Goal: Task Accomplishment & Management: Complete application form

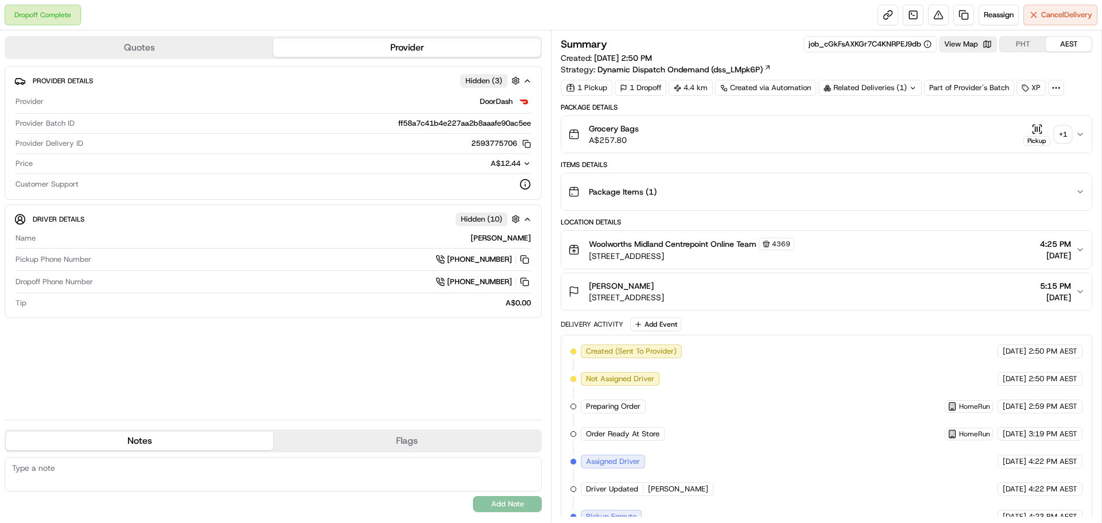
click at [1064, 129] on div "+ 1" at bounding box center [1063, 134] width 16 height 16
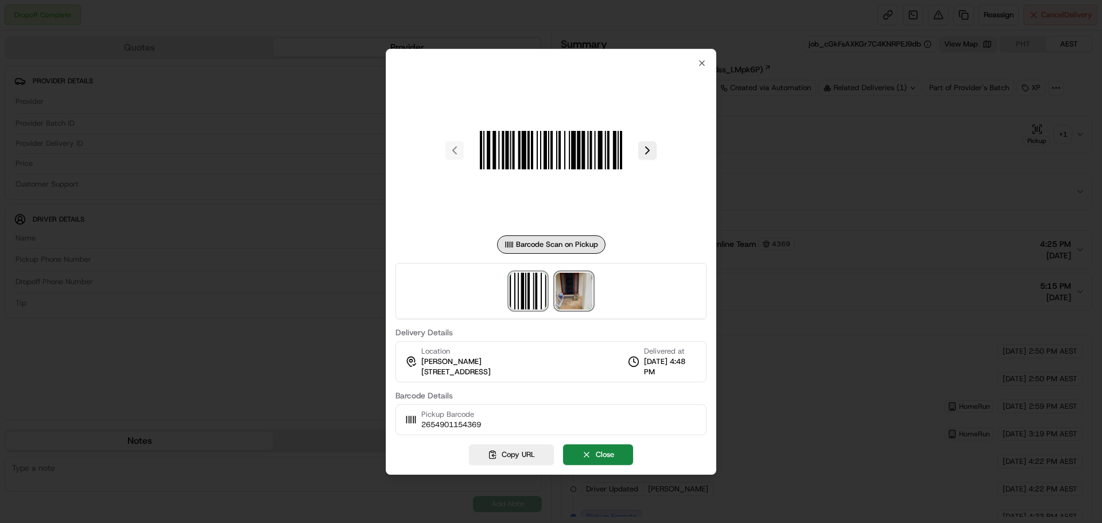
click at [578, 282] on img at bounding box center [573, 291] width 37 height 37
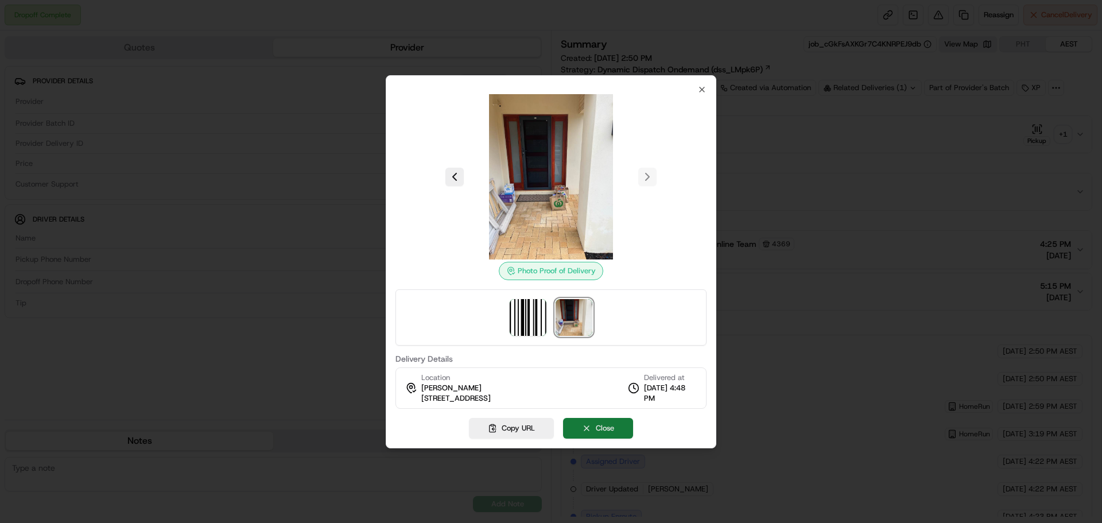
click at [619, 425] on button "Close" at bounding box center [598, 428] width 70 height 21
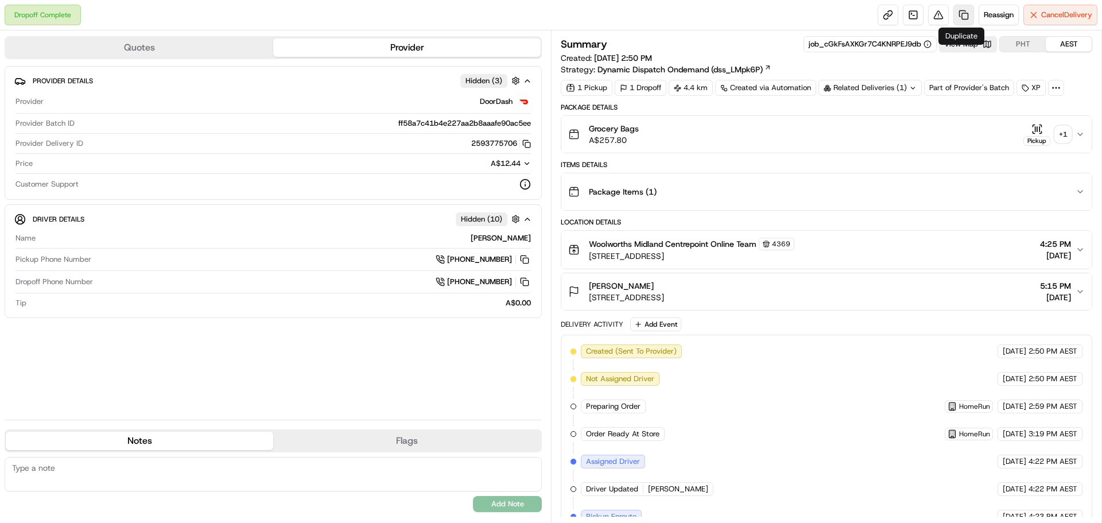
click at [956, 17] on link at bounding box center [963, 15] width 21 height 21
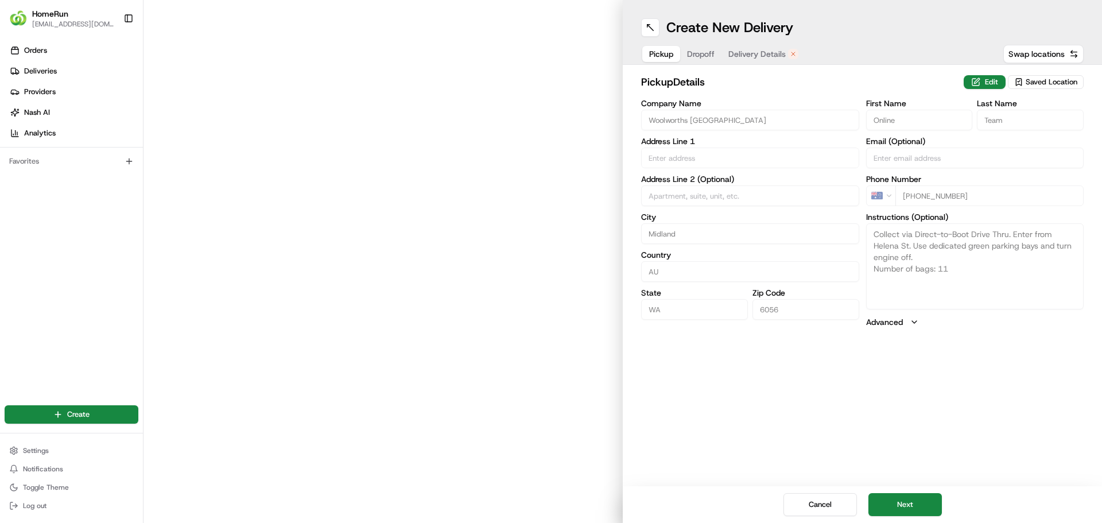
type input "309 Great Eastern Highway"
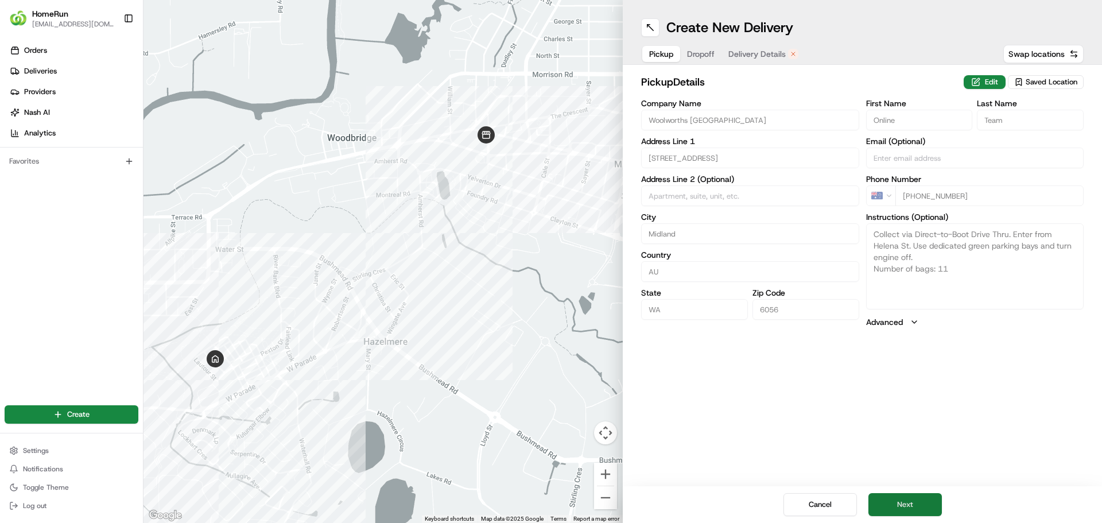
click at [924, 505] on button "Next" at bounding box center [904, 504] width 73 height 23
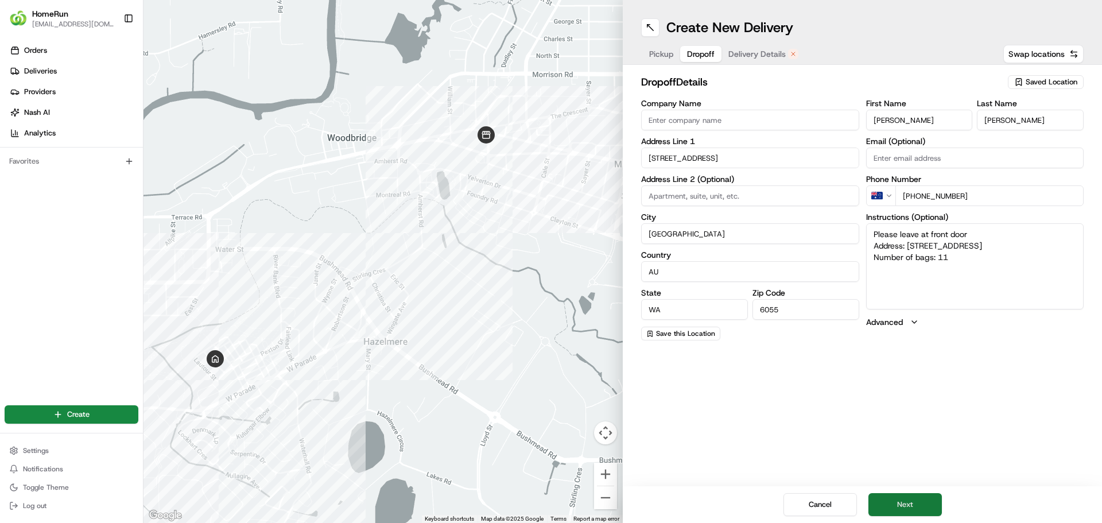
click at [903, 500] on button "Next" at bounding box center [904, 504] width 73 height 23
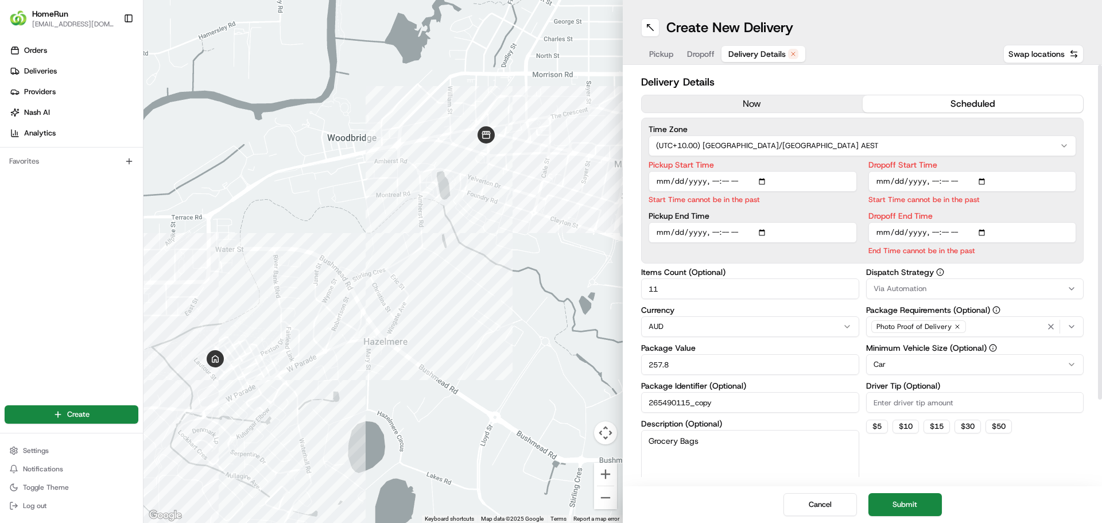
click at [777, 108] on button "now" at bounding box center [751, 103] width 221 height 17
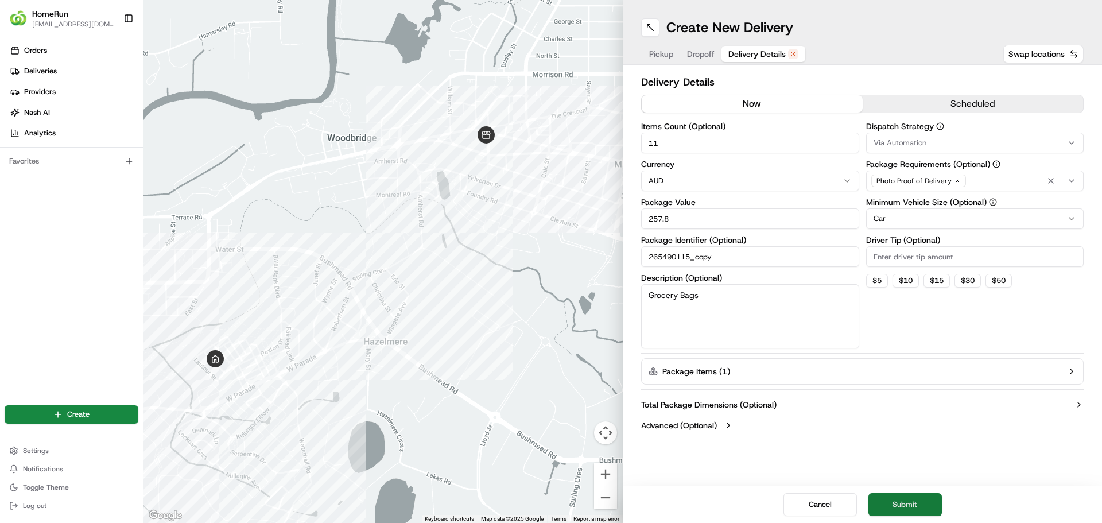
click at [911, 497] on button "Submit" at bounding box center [904, 504] width 73 height 23
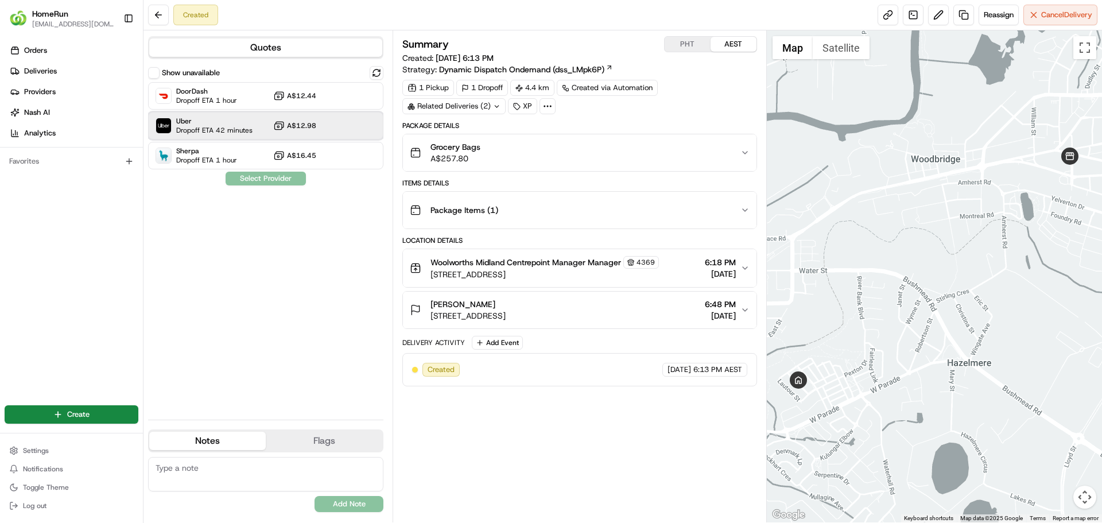
click at [207, 131] on span "Dropoff ETA 42 minutes" at bounding box center [214, 130] width 76 height 9
click at [271, 184] on button "Assign Provider" at bounding box center [265, 179] width 81 height 14
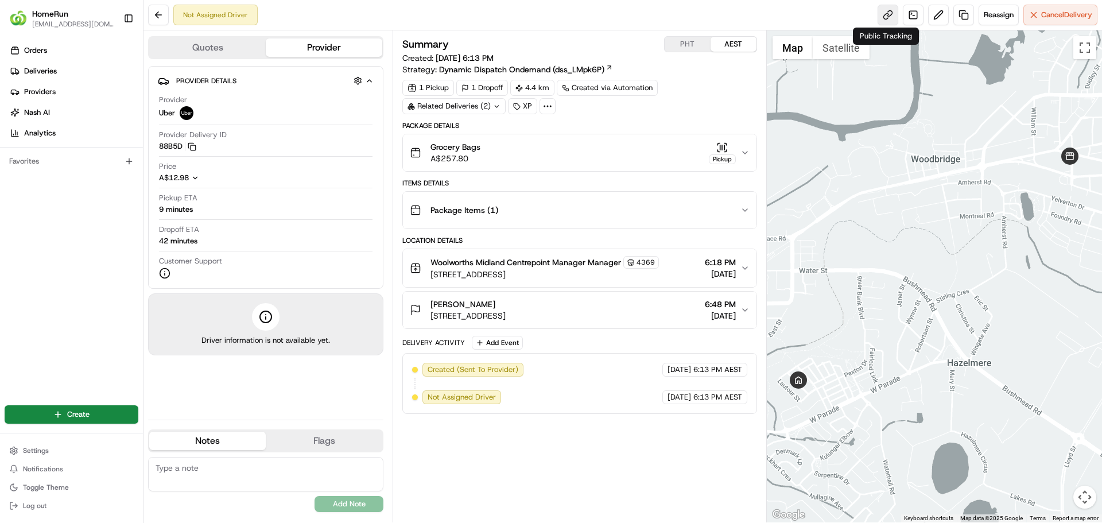
click at [889, 14] on link at bounding box center [887, 15] width 21 height 21
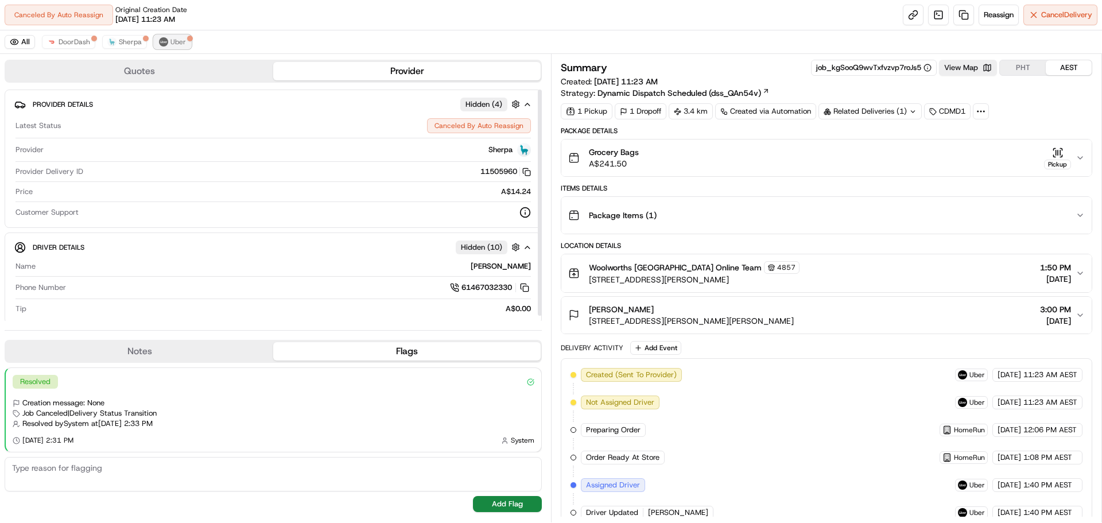
click at [161, 44] on img at bounding box center [163, 41] width 9 height 9
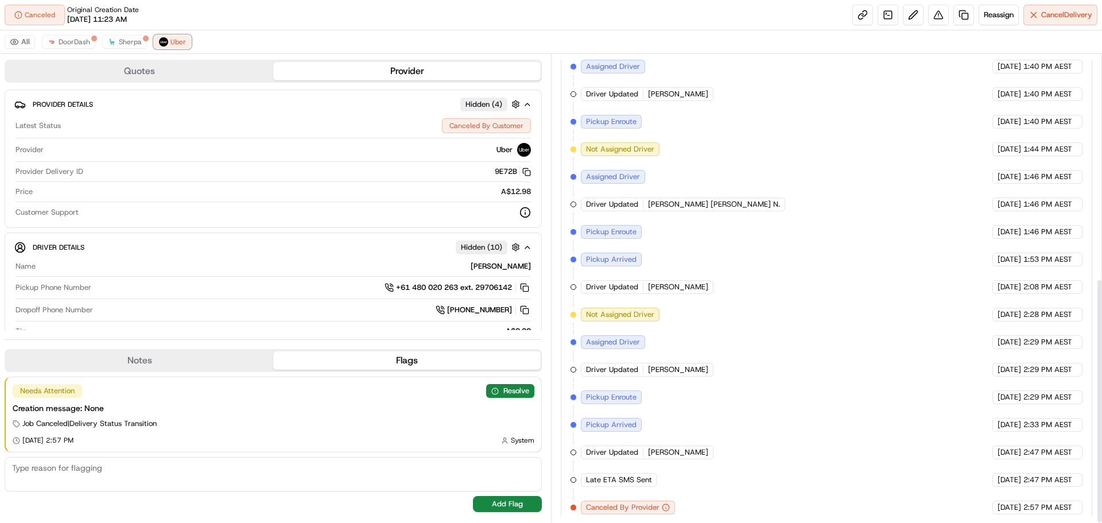
scroll to position [426, 0]
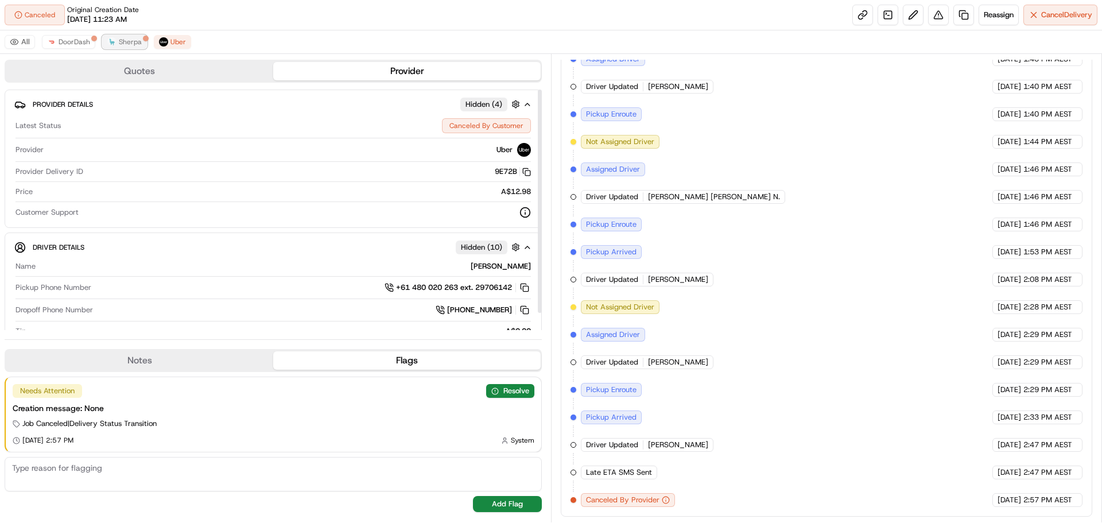
click at [123, 45] on span "Sherpa" at bounding box center [130, 41] width 23 height 9
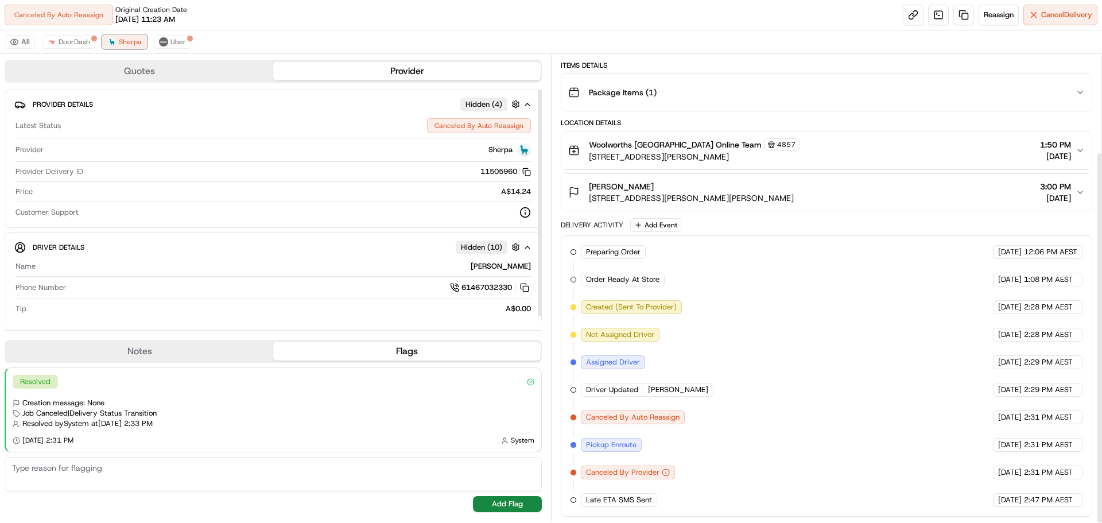
scroll to position [123, 0]
click at [67, 44] on span "DoorDash" at bounding box center [75, 41] width 32 height 9
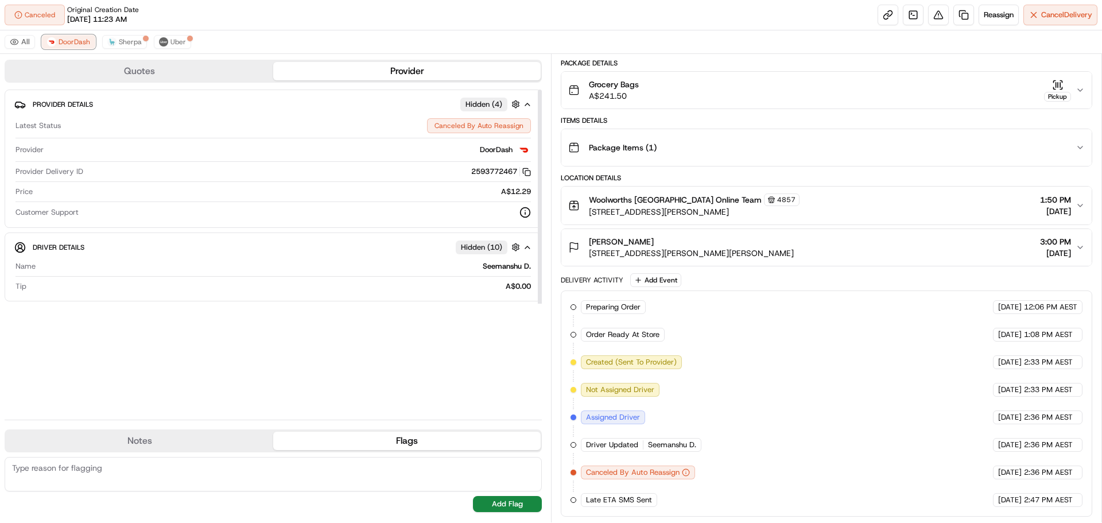
scroll to position [68, 0]
click at [123, 43] on span "Sherpa" at bounding box center [130, 41] width 23 height 9
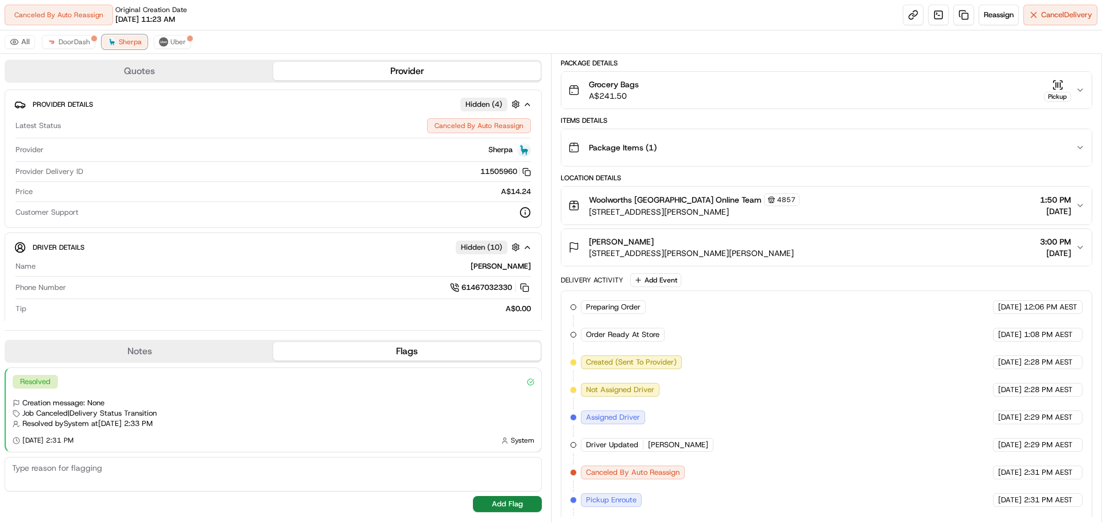
scroll to position [123, 0]
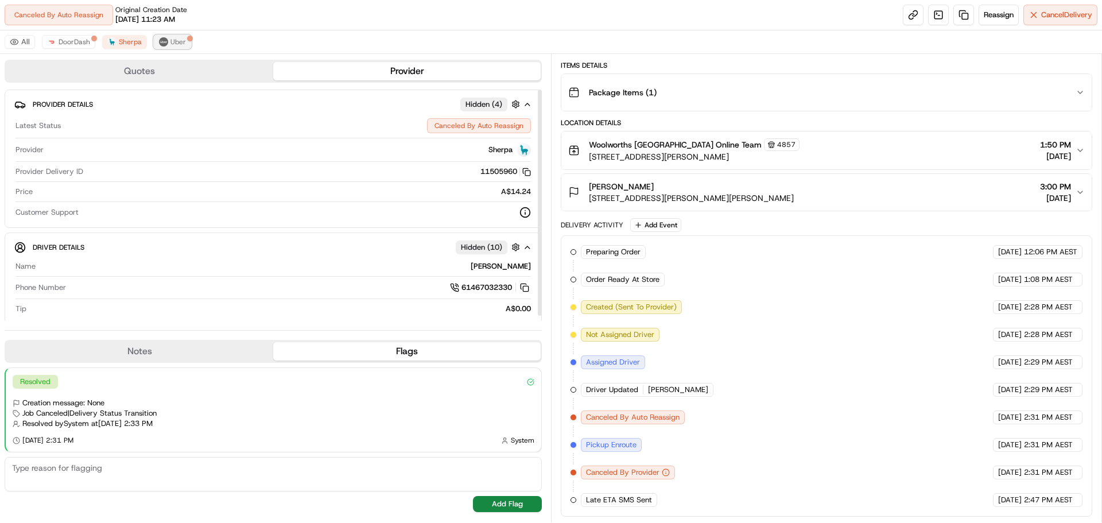
click at [160, 37] on button "Uber" at bounding box center [172, 42] width 37 height 14
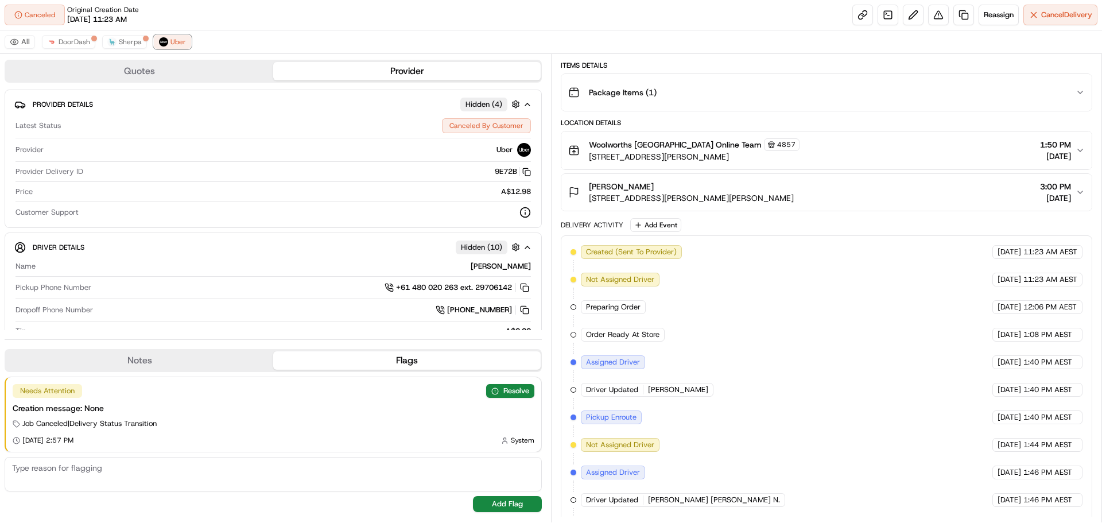
scroll to position [426, 0]
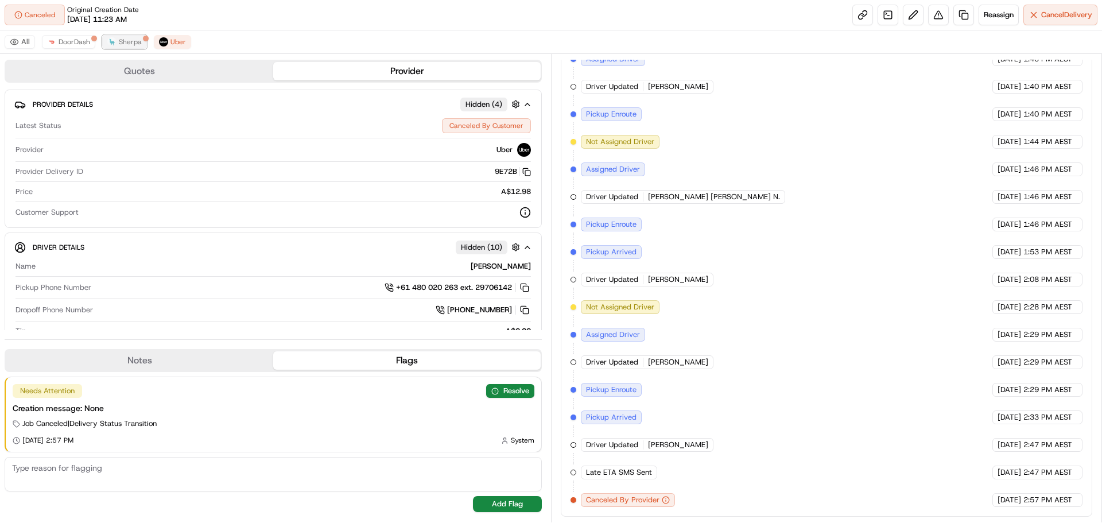
click at [128, 40] on span "Sherpa" at bounding box center [130, 41] width 23 height 9
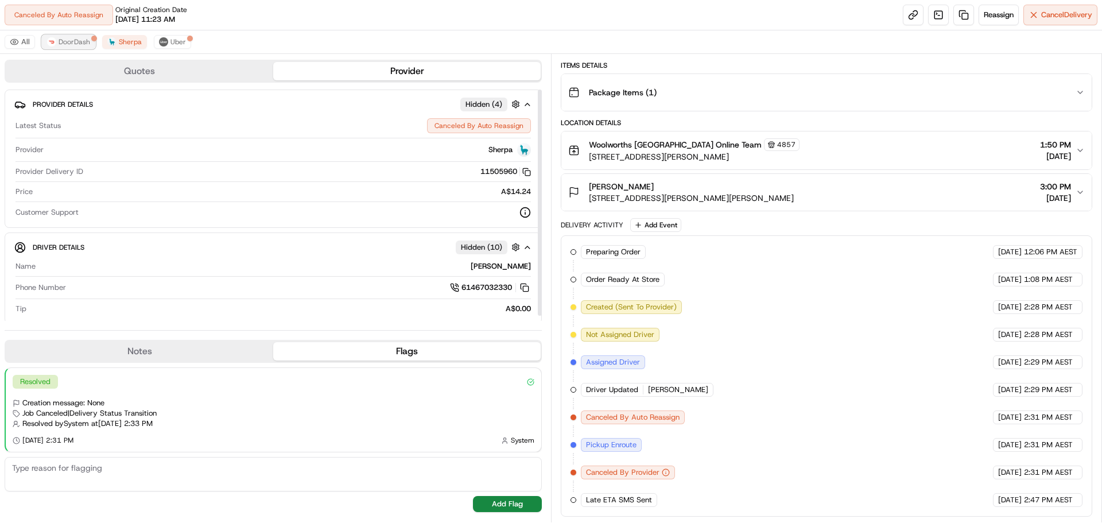
click at [77, 38] on span "DoorDash" at bounding box center [75, 41] width 32 height 9
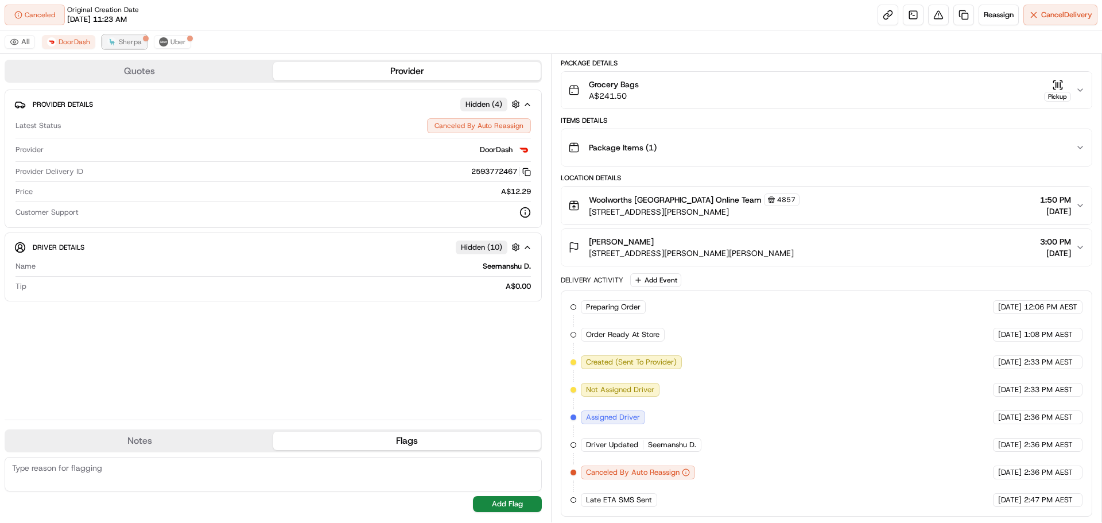
click at [134, 45] on span "Sherpa" at bounding box center [130, 41] width 23 height 9
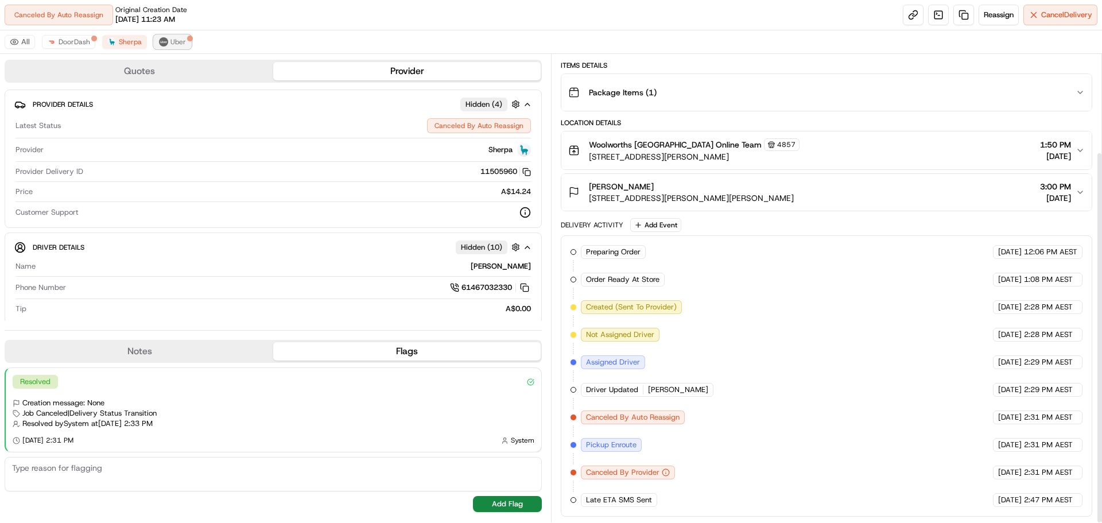
click at [172, 42] on span "Uber" at bounding box center [177, 41] width 15 height 9
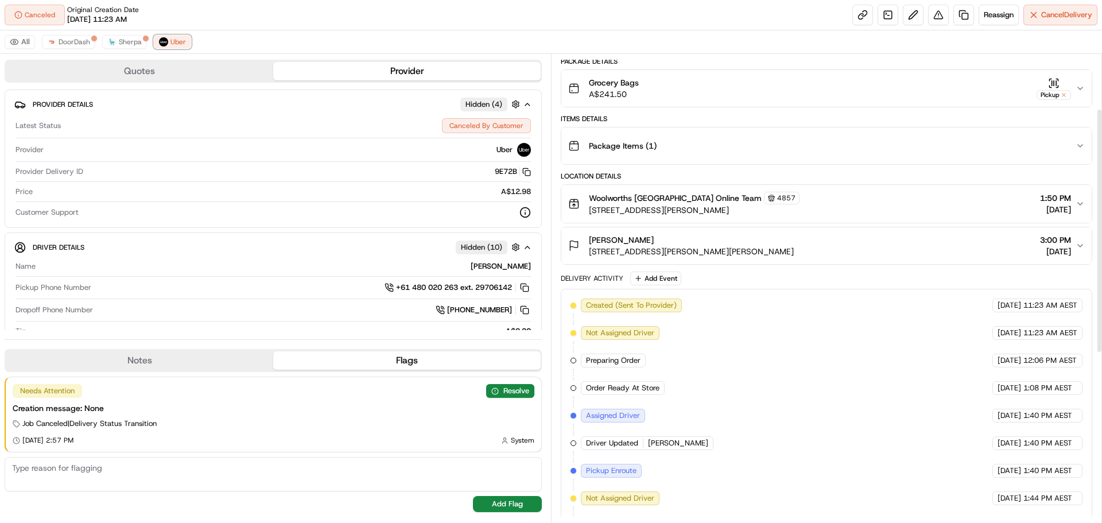
scroll to position [0, 0]
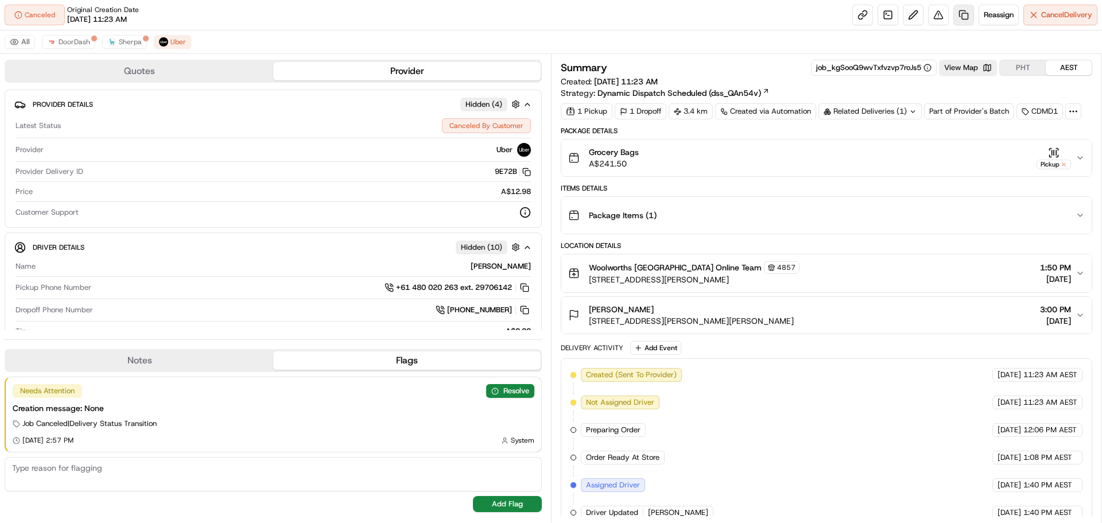
click at [962, 13] on link at bounding box center [963, 15] width 21 height 21
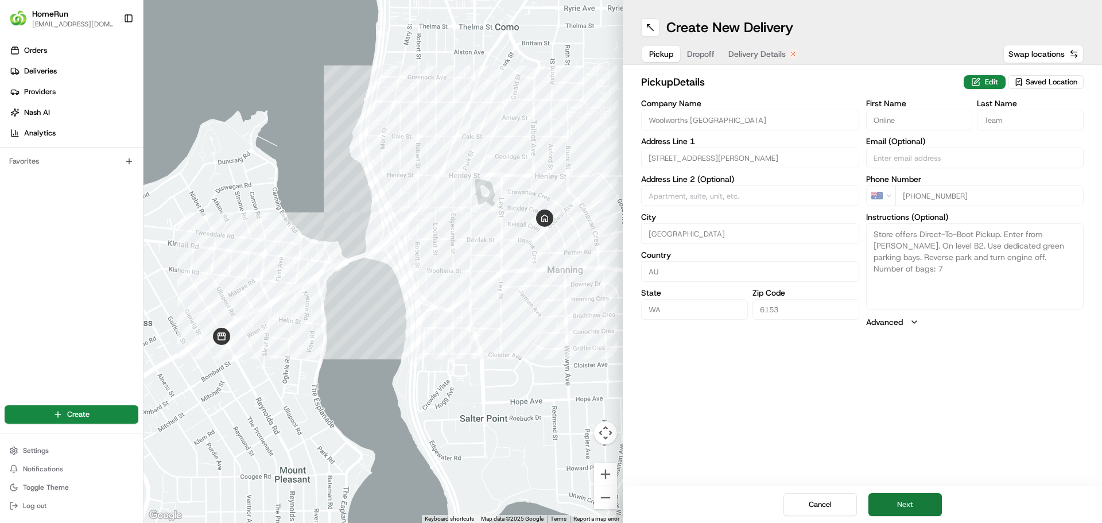
click at [902, 502] on button "Next" at bounding box center [904, 504] width 73 height 23
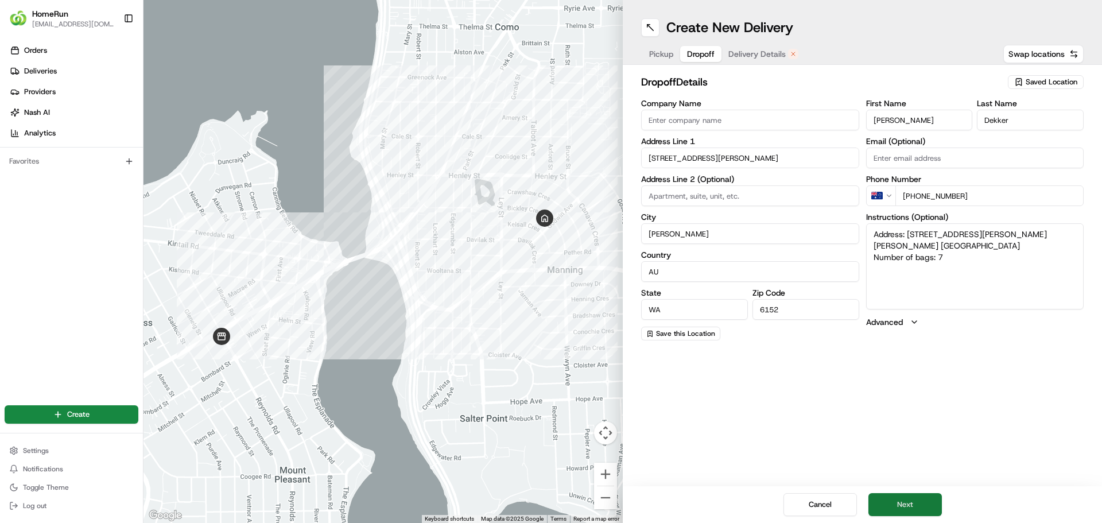
click at [917, 499] on button "Next" at bounding box center [904, 504] width 73 height 23
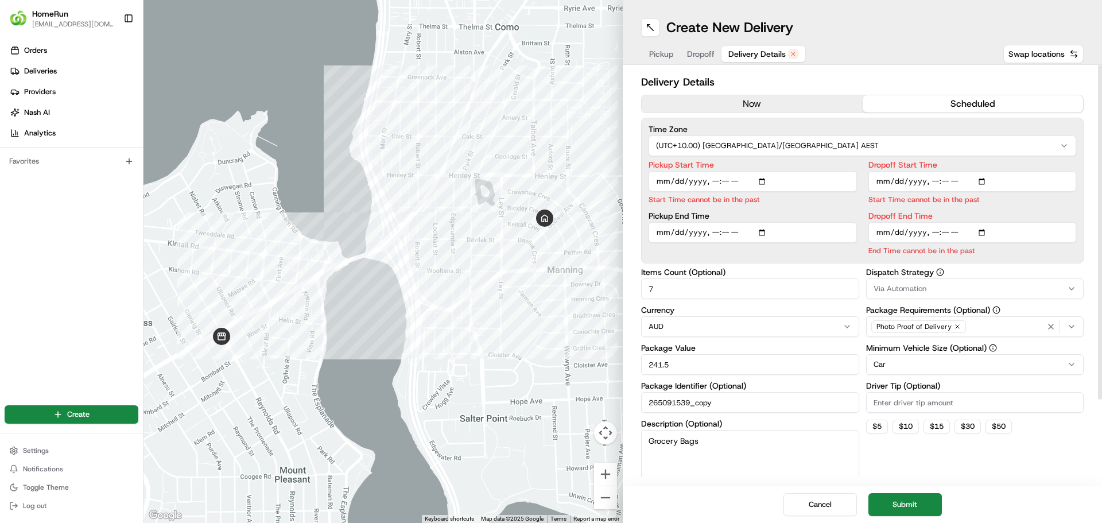
click at [790, 104] on button "now" at bounding box center [751, 103] width 221 height 17
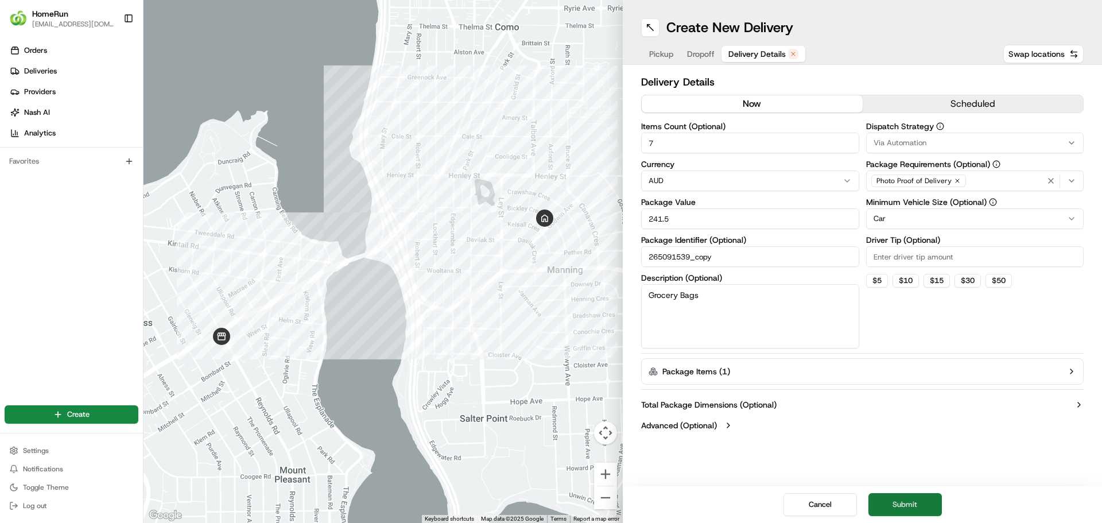
click at [916, 501] on button "Submit" at bounding box center [904, 504] width 73 height 23
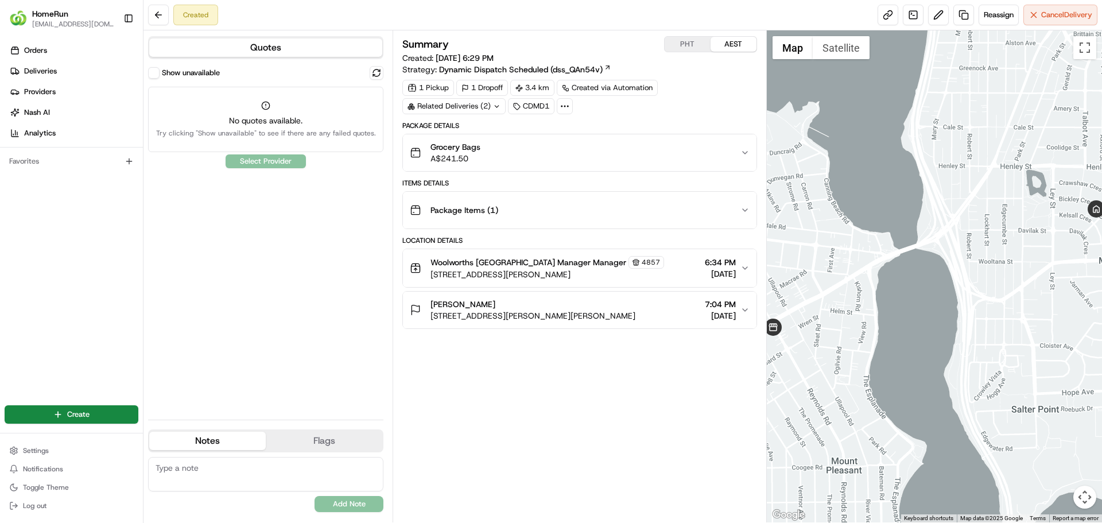
click at [158, 72] on button "Show unavailable" at bounding box center [153, 72] width 11 height 11
click at [374, 68] on button at bounding box center [376, 73] width 14 height 14
click at [281, 97] on div "Show unavailable Select Provider" at bounding box center [265, 238] width 235 height 344
click at [279, 87] on div "Show unavailable Select Provider" at bounding box center [265, 238] width 235 height 344
click at [147, 69] on div "Quotes Show unavailable Select Provider Notes Flags No results found Add Note N…" at bounding box center [267, 276] width 249 height 492
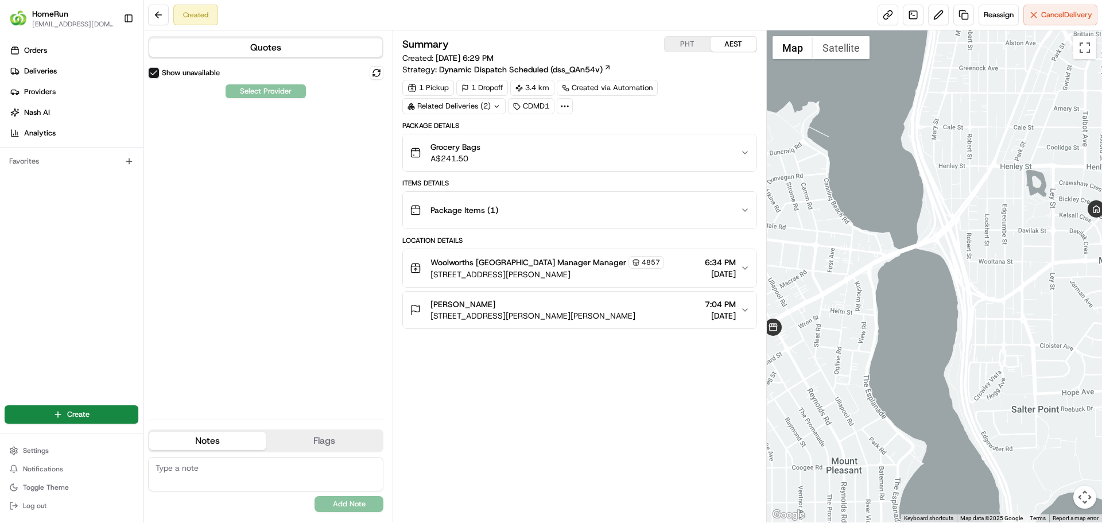
click at [157, 76] on button "Show unavailable" at bounding box center [153, 72] width 11 height 11
click at [156, 73] on button "Show unavailable" at bounding box center [153, 72] width 11 height 11
click at [174, 71] on label "Show unavailable" at bounding box center [191, 73] width 58 height 10
click at [160, 71] on button "Show unavailable" at bounding box center [153, 72] width 11 height 11
click at [374, 73] on button at bounding box center [376, 73] width 14 height 14
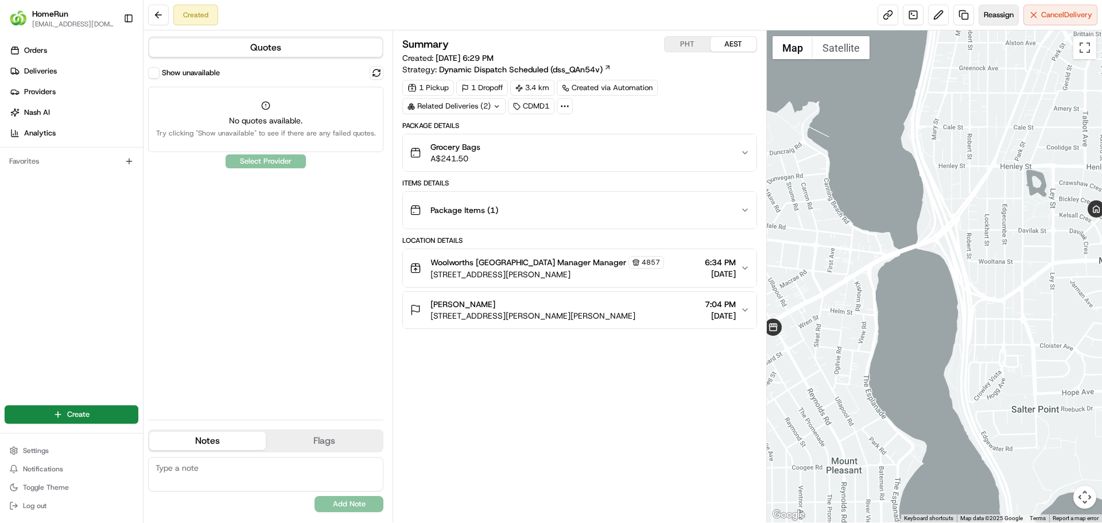
click at [1006, 12] on span "Reassign" at bounding box center [998, 15] width 30 height 10
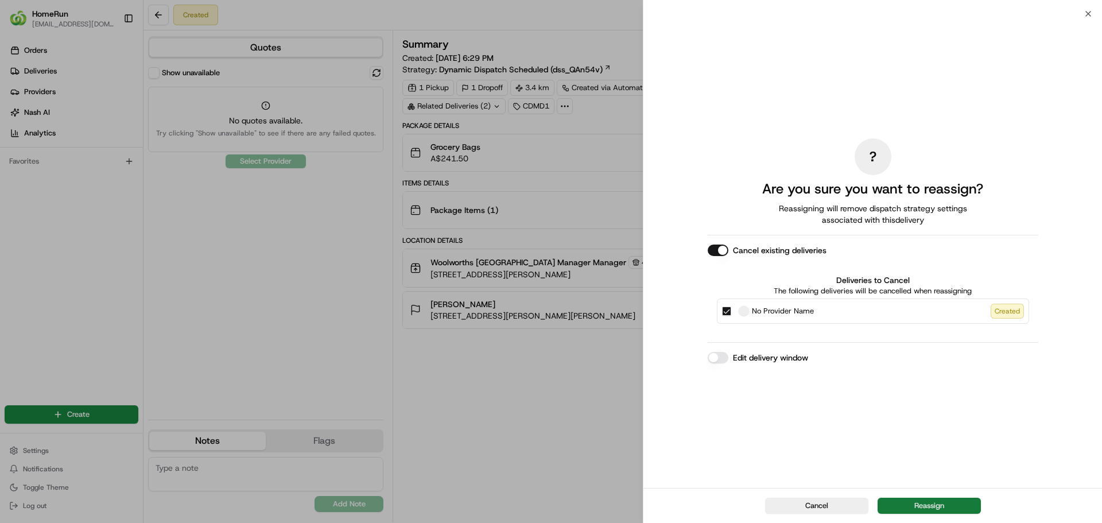
click at [936, 503] on button "Reassign" at bounding box center [928, 505] width 103 height 16
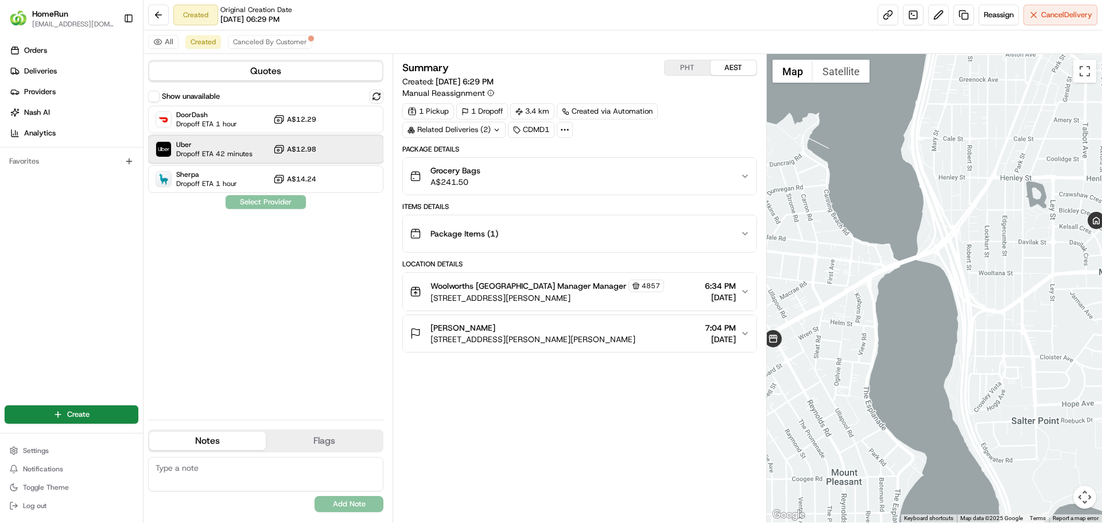
click at [217, 146] on span "Uber" at bounding box center [214, 144] width 76 height 9
click at [266, 200] on button "Assign Provider" at bounding box center [265, 202] width 81 height 14
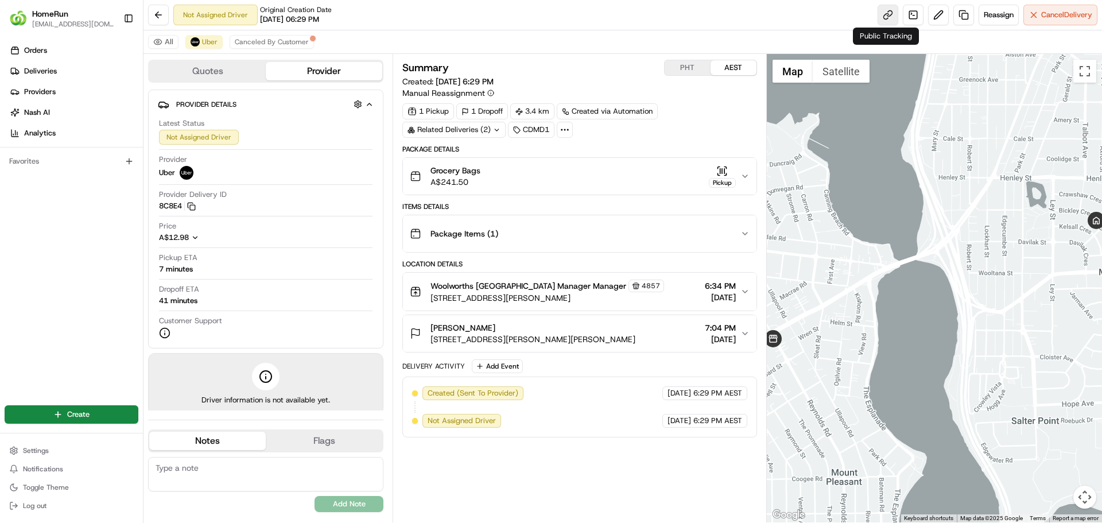
click at [886, 17] on link at bounding box center [887, 15] width 21 height 21
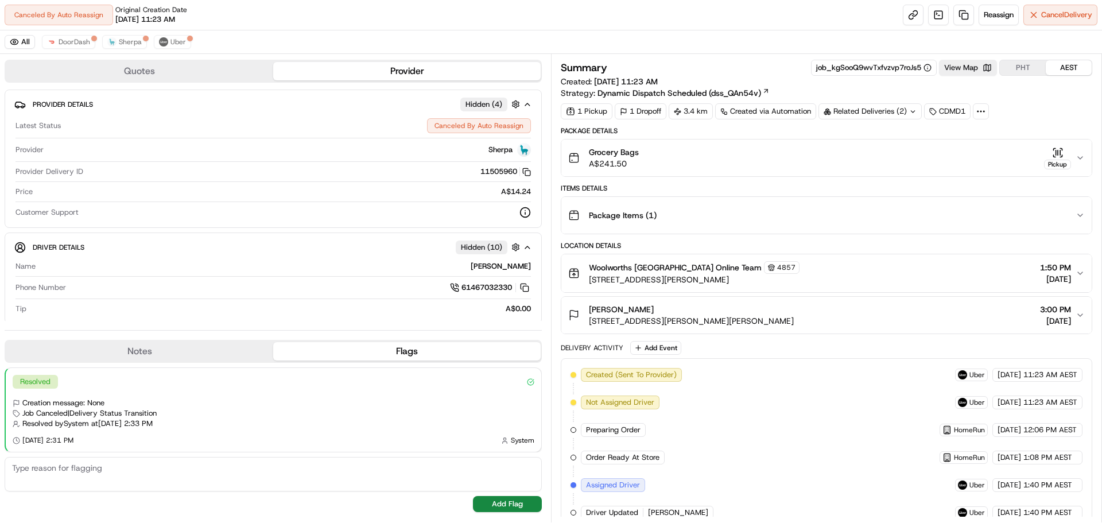
click at [889, 112] on div "Related Deliveries (2)" at bounding box center [869, 111] width 103 height 16
click at [885, 155] on span "job_DJ6sNw33HtCHuxvhdtKNSW" at bounding box center [894, 157] width 115 height 10
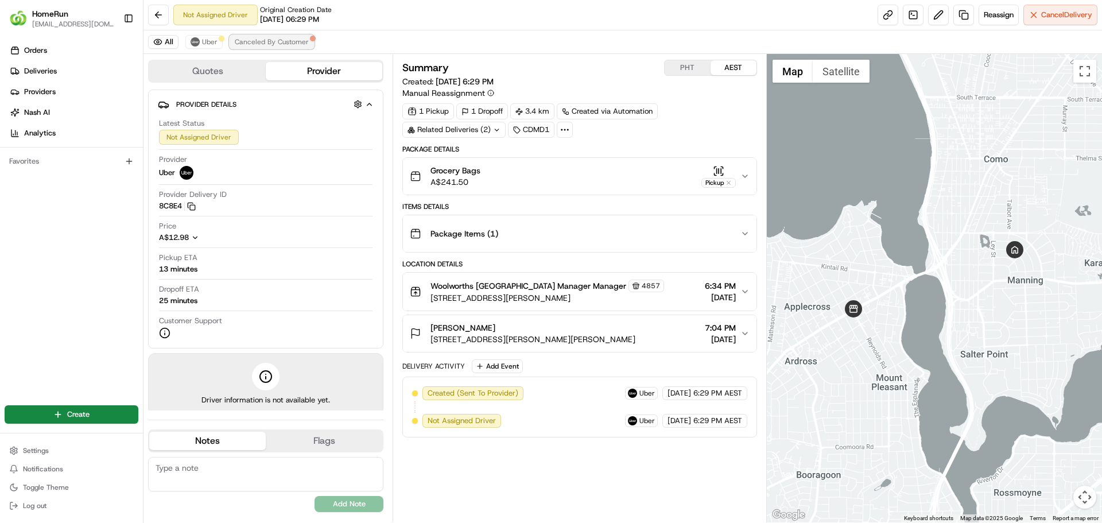
click at [274, 43] on span "Canceled By Customer" at bounding box center [272, 41] width 74 height 9
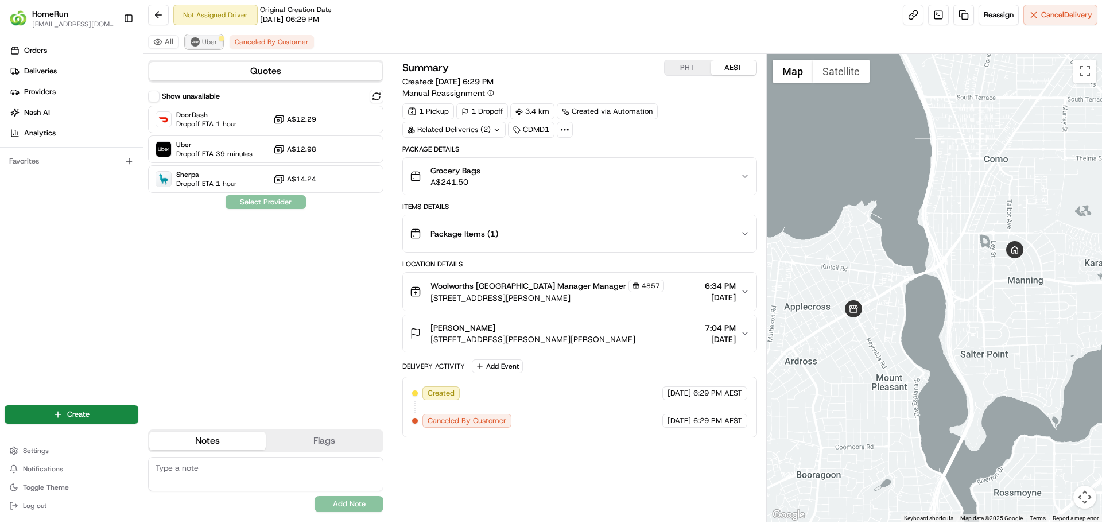
click at [200, 41] on button "Uber" at bounding box center [203, 42] width 37 height 14
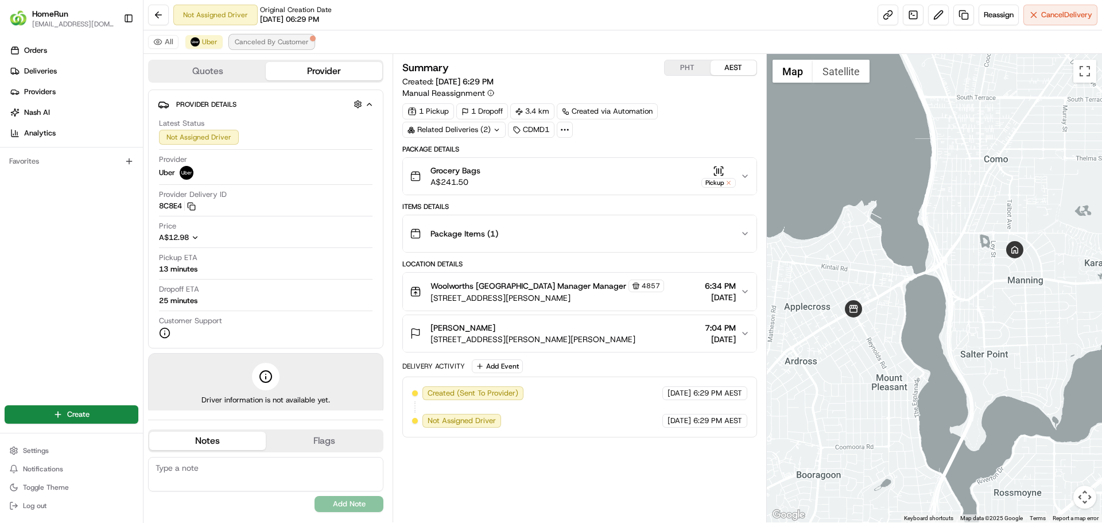
click at [287, 42] on span "Canceled By Customer" at bounding box center [272, 41] width 74 height 9
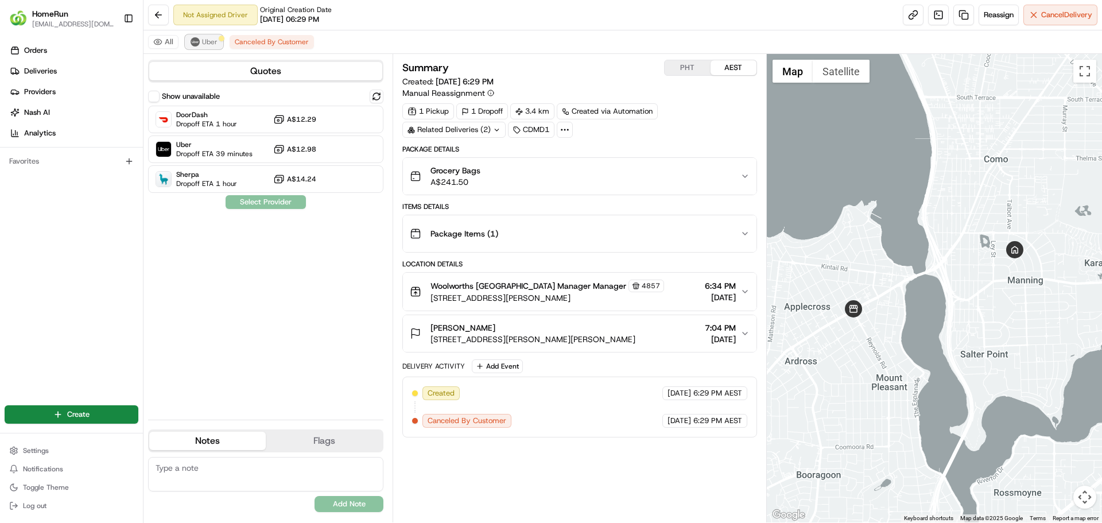
click at [213, 38] on span "Uber" at bounding box center [209, 41] width 15 height 9
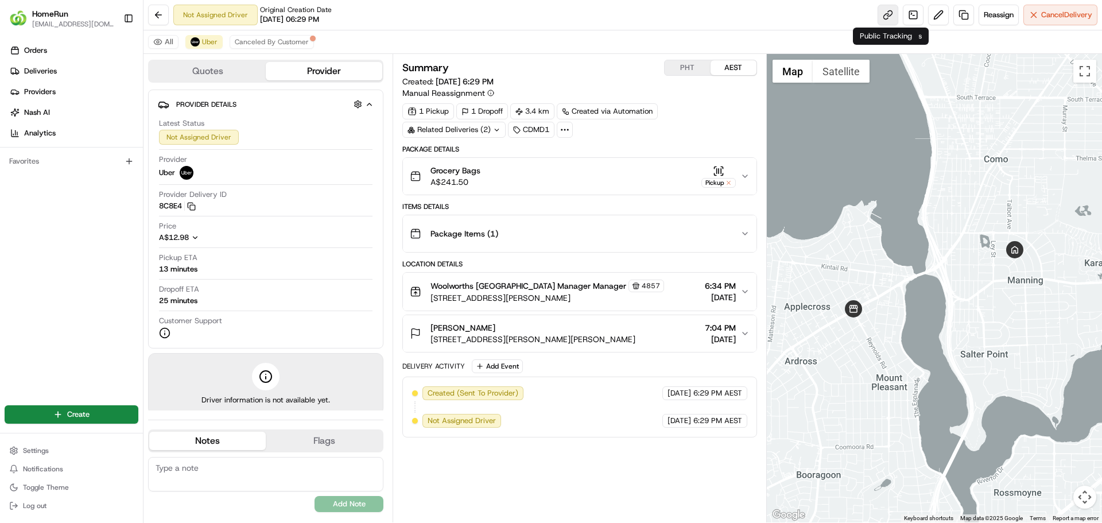
click at [887, 13] on link at bounding box center [887, 15] width 21 height 21
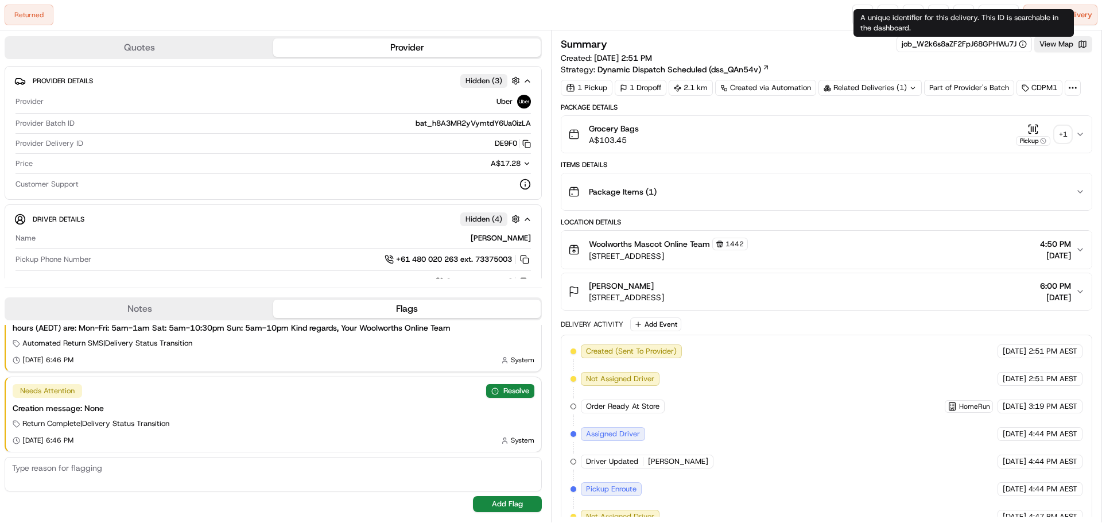
click at [962, 9] on div "A unique identifier for this delivery. This ID is searchable in the dashboard. …" at bounding box center [963, 23] width 220 height 28
click at [962, 5] on link at bounding box center [963, 15] width 21 height 21
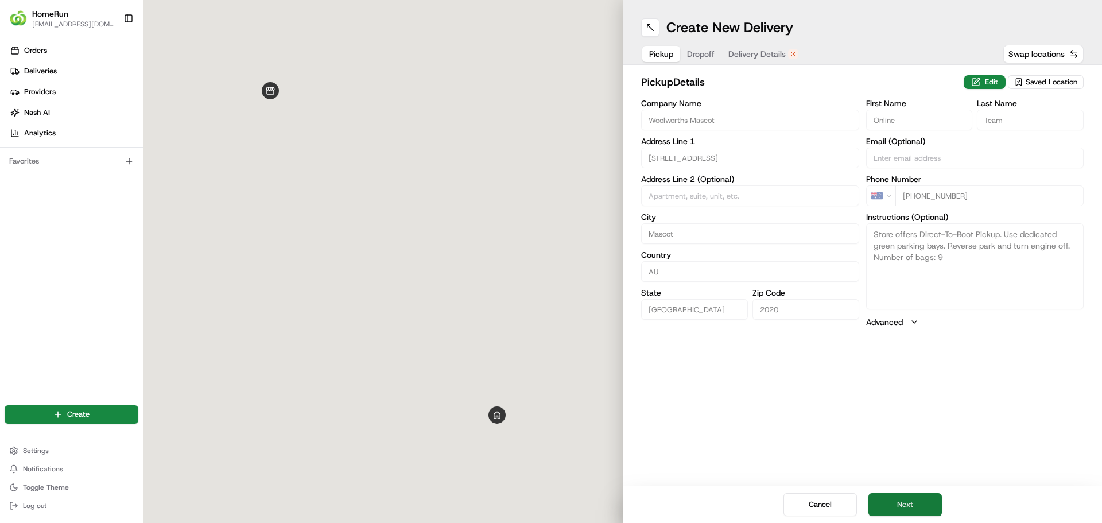
click at [925, 503] on button "Next" at bounding box center [904, 504] width 73 height 23
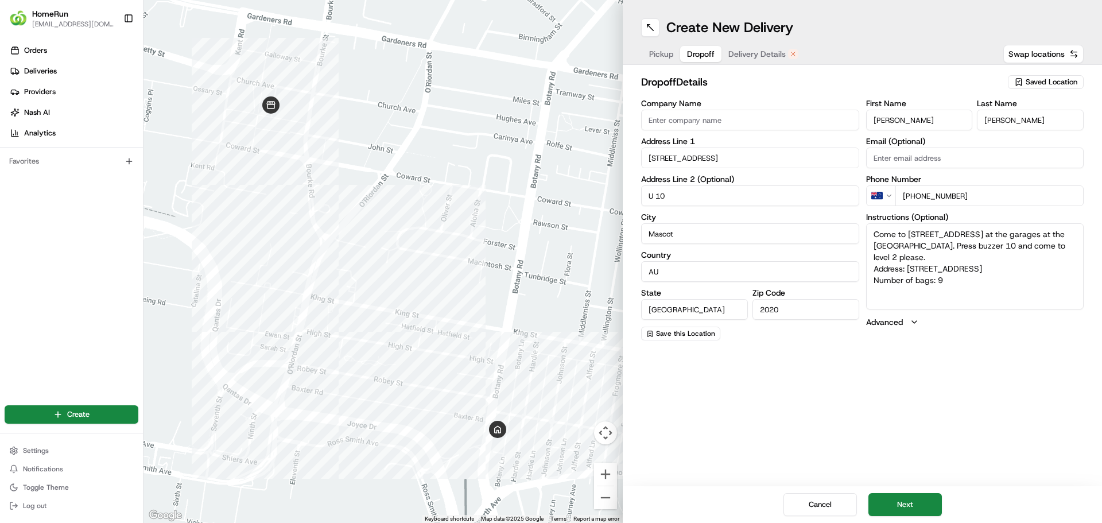
click at [912, 487] on div "Cancel Next" at bounding box center [862, 504] width 479 height 37
click at [928, 501] on button "Next" at bounding box center [904, 504] width 73 height 23
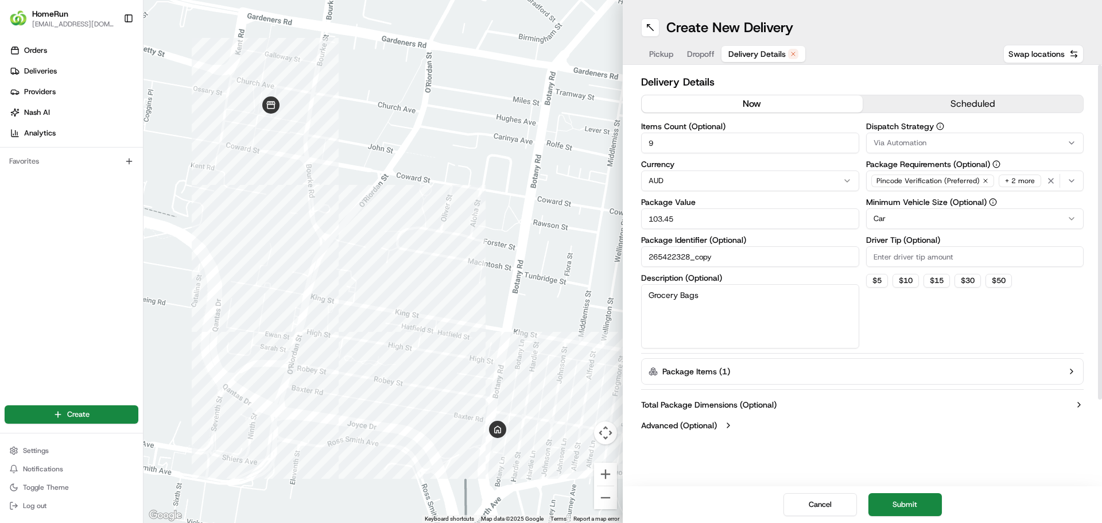
click at [784, 110] on button "now" at bounding box center [751, 103] width 221 height 17
drag, startPoint x: 914, startPoint y: 490, endPoint x: 919, endPoint y: 499, distance: 10.3
click at [913, 492] on div "Cancel Submit" at bounding box center [862, 504] width 479 height 37
click at [919, 502] on button "Submit" at bounding box center [904, 504] width 73 height 23
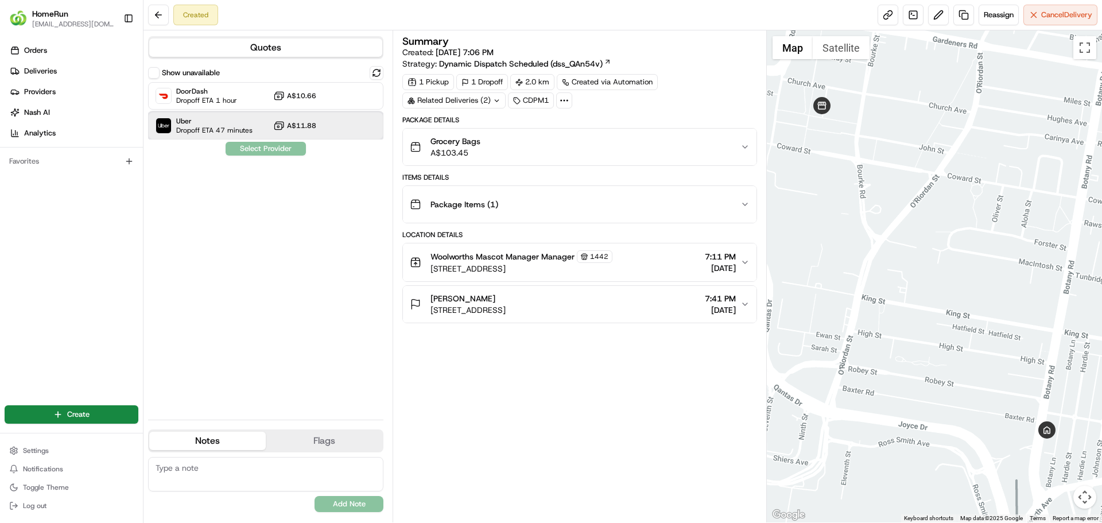
click at [239, 122] on span "Uber" at bounding box center [214, 120] width 76 height 9
click at [279, 149] on button "Assign Provider" at bounding box center [265, 149] width 81 height 14
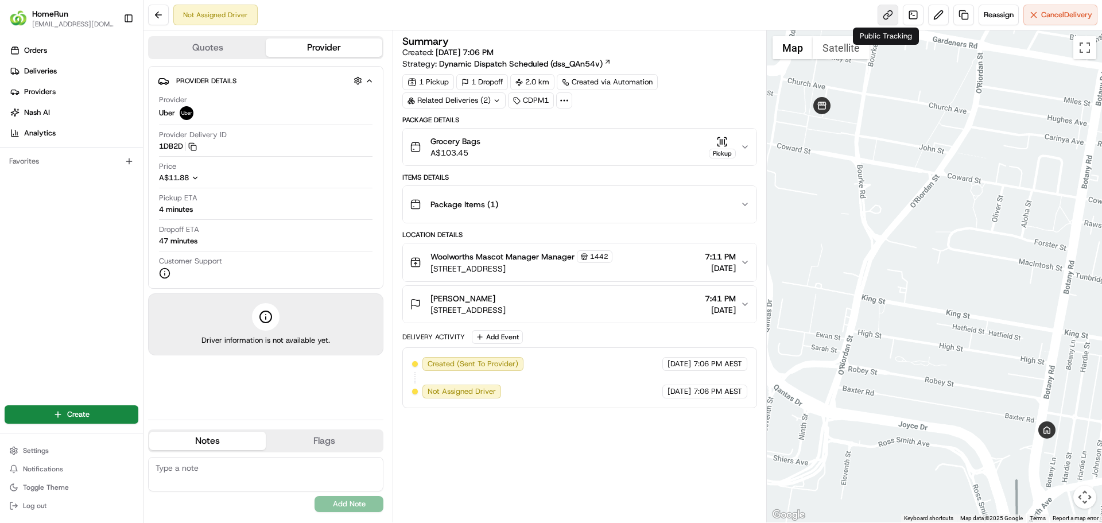
click at [886, 13] on link at bounding box center [887, 15] width 21 height 21
